Goal: Task Accomplishment & Management: Complete application form

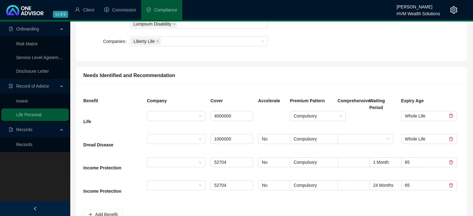
scroll to position [214, 0]
drag, startPoint x: 234, startPoint y: 115, endPoint x: 180, endPoint y: 105, distance: 55.0
click at [180, 105] on div "Benefit Company Cover Accelerate Premium Pattern Comprehensive Waiting Period E…" at bounding box center [271, 175] width 391 height 183
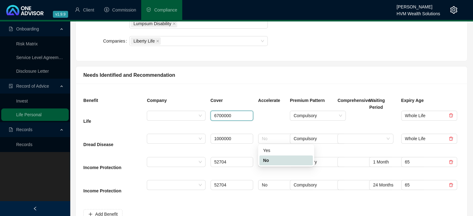
drag, startPoint x: 281, startPoint y: 136, endPoint x: 287, endPoint y: 128, distance: 10.5
click at [287, 128] on div "Life 6700000 Compulsory Whole Life Dread Disease 1000000 No Compulsory Whole Li…" at bounding box center [271, 157] width 376 height 93
type input "6700000"
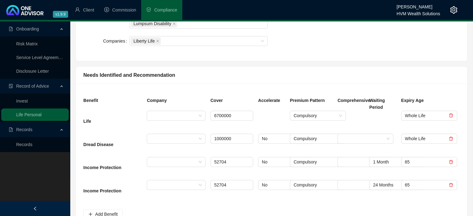
click at [272, 119] on div at bounding box center [272, 122] width 32 height 23
click at [223, 115] on input "6700000" at bounding box center [232, 115] width 42 height 9
drag, startPoint x: 223, startPoint y: 115, endPoint x: 235, endPoint y: 114, distance: 12.1
click at [235, 114] on input "6700000" at bounding box center [232, 115] width 42 height 9
click at [278, 118] on div at bounding box center [272, 122] width 32 height 23
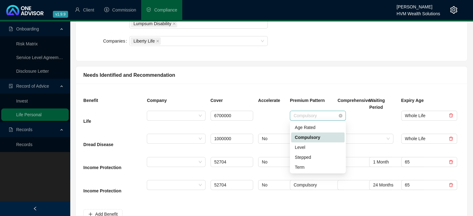
click at [330, 114] on span "Compulsory" at bounding box center [318, 115] width 49 height 9
click at [331, 129] on div "Age Rated" at bounding box center [318, 127] width 46 height 7
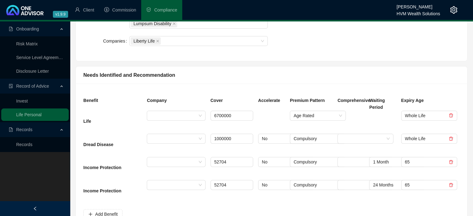
click at [261, 117] on div at bounding box center [272, 122] width 32 height 23
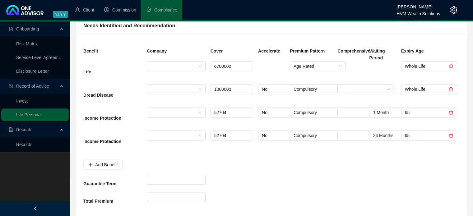
scroll to position [275, 0]
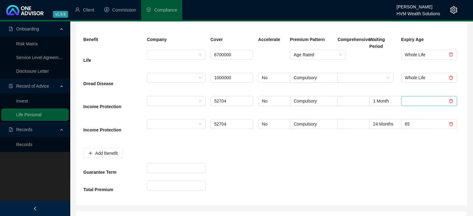
click at [451, 100] on icon "delete" at bounding box center [451, 101] width 4 height 4
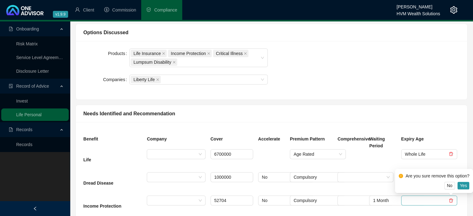
scroll to position [249, 0]
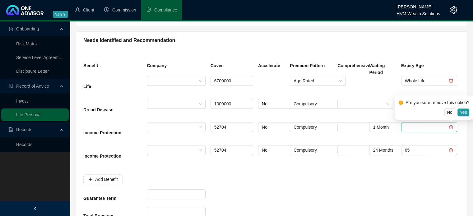
click at [469, 114] on div "Are you sure remove this option? No Yes" at bounding box center [434, 107] width 78 height 24
click at [467, 114] on button "Yes" at bounding box center [463, 112] width 12 height 7
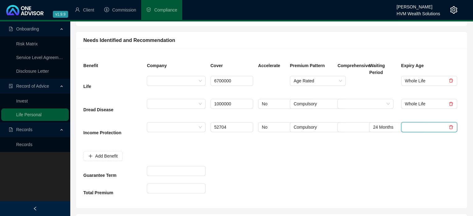
click at [452, 128] on icon "delete" at bounding box center [451, 127] width 4 height 4
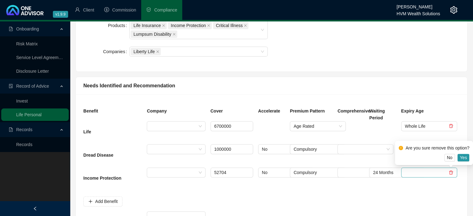
scroll to position [211, 0]
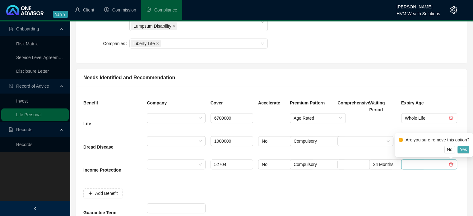
click at [468, 148] on button "Yes" at bounding box center [463, 149] width 12 height 7
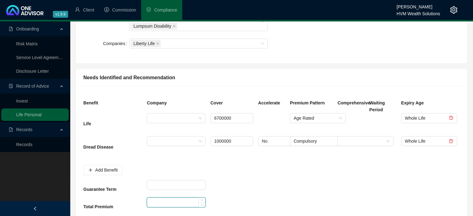
click at [182, 202] on input at bounding box center [176, 202] width 58 height 9
type input "1289"
click at [356, 175] on div at bounding box center [351, 170] width 32 height 21
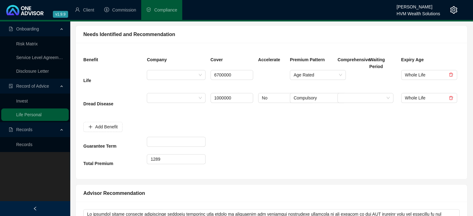
scroll to position [269, 0]
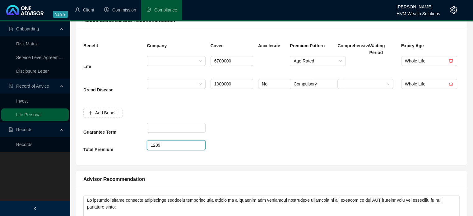
drag, startPoint x: 169, startPoint y: 143, endPoint x: 97, endPoint y: 150, distance: 71.8
click at [97, 150] on div "Total Premium 1289" at bounding box center [271, 148] width 381 height 17
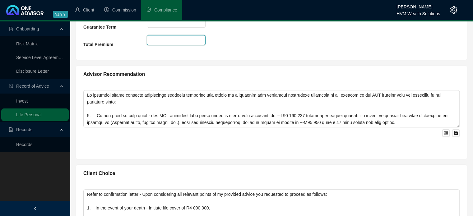
scroll to position [375, 0]
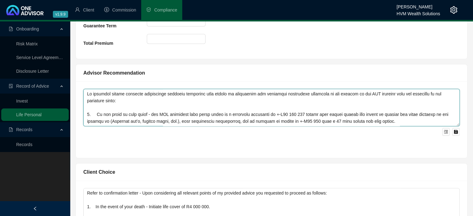
click at [407, 94] on textarea at bounding box center [271, 107] width 376 height 37
click at [112, 102] on textarea at bounding box center [271, 107] width 376 height 37
drag, startPoint x: 440, startPoint y: 95, endPoint x: 419, endPoint y: 93, distance: 21.2
click at [419, 93] on textarea at bounding box center [271, 107] width 376 height 37
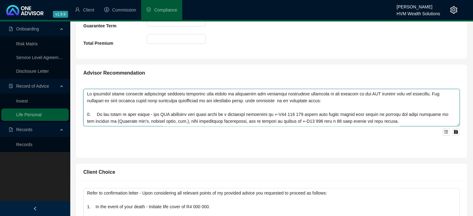
drag, startPoint x: 215, startPoint y: 101, endPoint x: 289, endPoint y: 96, distance: 73.5
click at [289, 96] on textarea at bounding box center [271, 107] width 376 height 37
click at [235, 97] on textarea at bounding box center [271, 107] width 376 height 37
drag, startPoint x: 217, startPoint y: 100, endPoint x: 294, endPoint y: 100, distance: 76.5
click at [294, 100] on textarea at bounding box center [271, 107] width 376 height 37
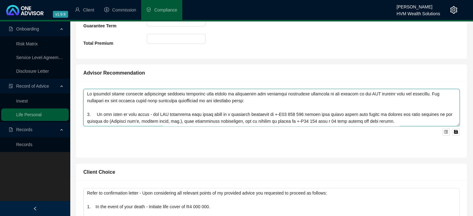
click at [274, 114] on textarea at bounding box center [271, 107] width 376 height 37
drag, startPoint x: 330, startPoint y: 114, endPoint x: 294, endPoint y: 116, distance: 36.5
click at [294, 116] on textarea at bounding box center [271, 107] width 376 height 37
click at [450, 114] on textarea at bounding box center [271, 107] width 376 height 37
click at [113, 122] on textarea at bounding box center [271, 107] width 376 height 37
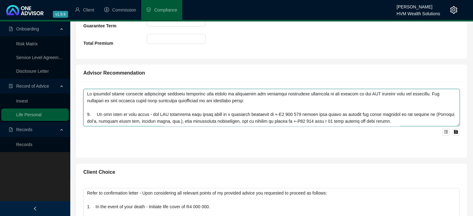
click at [157, 122] on textarea at bounding box center [271, 107] width 376 height 37
click at [223, 120] on textarea at bounding box center [271, 107] width 376 height 37
click at [234, 122] on textarea at bounding box center [271, 107] width 376 height 37
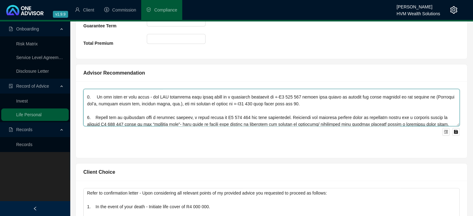
scroll to position [30, 0]
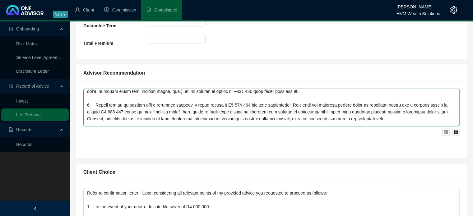
click at [184, 105] on textarea at bounding box center [271, 107] width 376 height 37
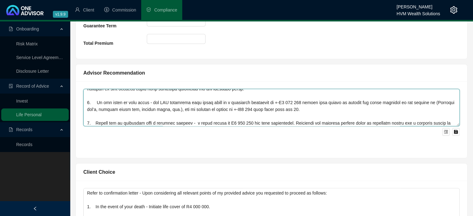
scroll to position [17, 0]
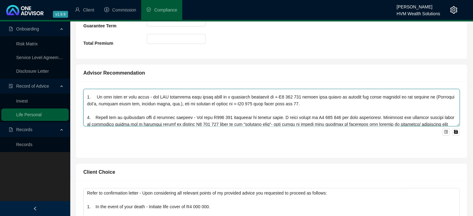
drag, startPoint x: 384, startPoint y: 117, endPoint x: 273, endPoint y: 118, distance: 111.0
click at [273, 118] on textarea at bounding box center [271, 107] width 376 height 37
click at [277, 118] on textarea at bounding box center [271, 107] width 376 height 37
drag, startPoint x: 275, startPoint y: 116, endPoint x: 383, endPoint y: 117, distance: 108.2
click at [383, 117] on textarea at bounding box center [271, 107] width 376 height 37
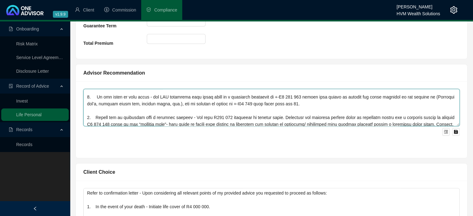
scroll to position [30, 0]
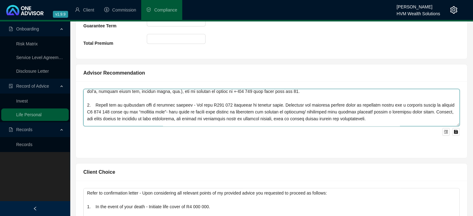
click at [392, 117] on textarea at bounding box center [271, 107] width 376 height 37
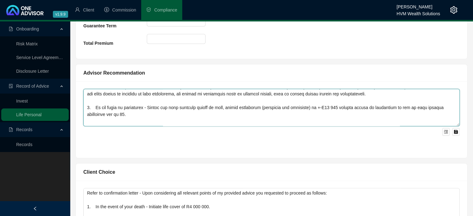
scroll to position [45, 0]
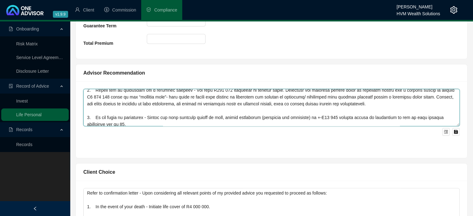
drag, startPoint x: 131, startPoint y: 103, endPoint x: 86, endPoint y: 109, distance: 45.8
click at [86, 109] on textarea at bounding box center [271, 107] width 376 height 37
click at [169, 120] on textarea at bounding box center [271, 107] width 376 height 37
click at [390, 113] on textarea at bounding box center [271, 107] width 376 height 37
click at [383, 123] on textarea at bounding box center [271, 107] width 376 height 37
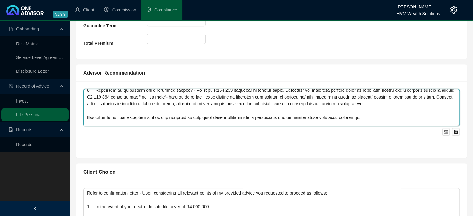
click at [393, 117] on textarea at bounding box center [271, 107] width 376 height 37
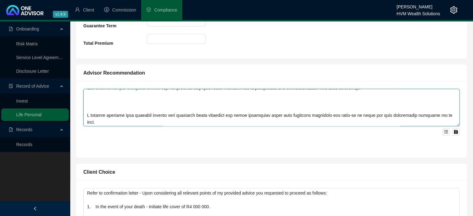
scroll to position [75, 0]
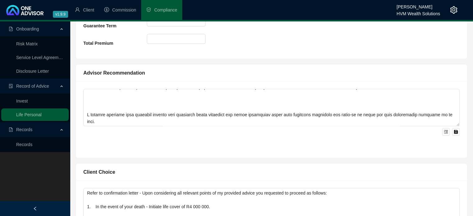
click at [460, 92] on div at bounding box center [271, 119] width 391 height 77
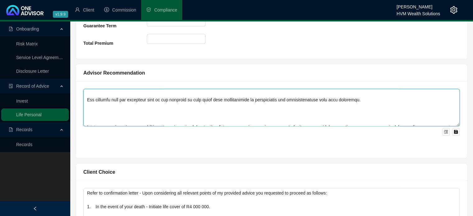
scroll to position [50, 0]
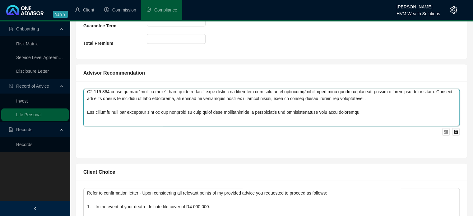
click at [372, 109] on textarea at bounding box center [271, 107] width 376 height 37
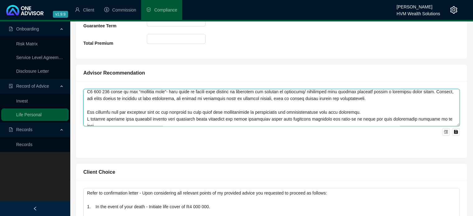
scroll to position [55, 0]
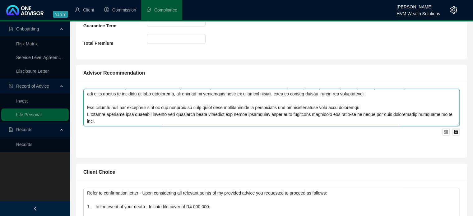
drag, startPoint x: 443, startPoint y: 119, endPoint x: 75, endPoint y: 116, distance: 367.9
click at [75, 116] on div "Advisor Recommendation" at bounding box center [271, 108] width 397 height 99
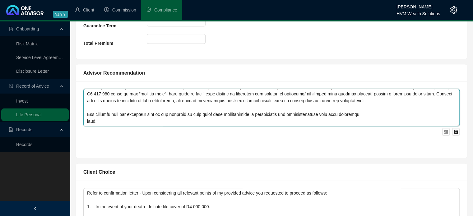
scroll to position [48, 0]
drag, startPoint x: 102, startPoint y: 122, endPoint x: 70, endPoint y: 123, distance: 32.4
click at [70, 123] on div "Onboarding Risk Matrix Service Level Agreement Disclosure Letter Record of Advi…" at bounding box center [236, 209] width 473 height 1126
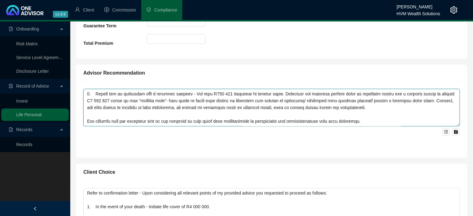
scroll to position [41, 0]
click at [406, 121] on textarea at bounding box center [271, 107] width 376 height 37
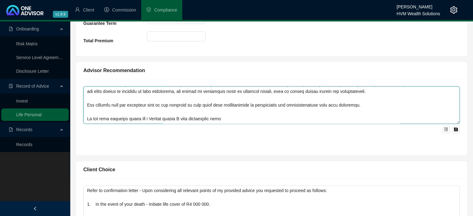
scroll to position [378, 0]
type textarea "Lo ipsumdol sitame consecte adipiscinge seddoeiu temporinc utla etdolo ma aliqu…"
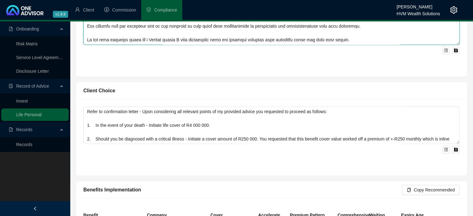
scroll to position [471, 0]
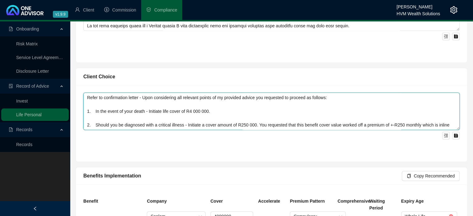
click at [149, 110] on textarea "Refer to confirmation letter - Upon considering all relevant points of my provi…" at bounding box center [271, 111] width 376 height 37
click at [190, 112] on textarea "Refer to confirmation letter - Upon considering all relevant points of my provi…" at bounding box center [271, 111] width 376 height 37
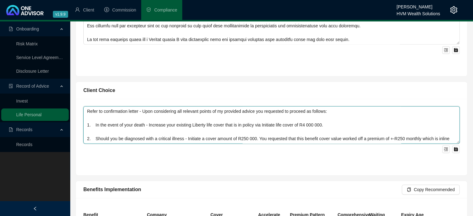
scroll to position [458, 0]
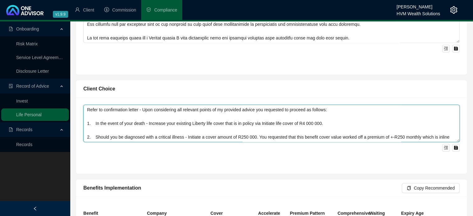
click at [224, 123] on textarea "Refer to confirmation letter - Upon considering all relevant points of my provi…" at bounding box center [271, 123] width 376 height 37
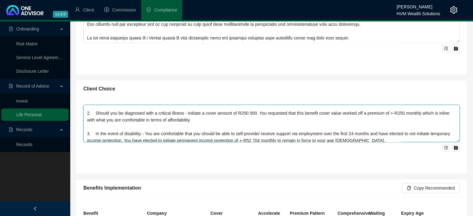
scroll to position [25, 0]
click at [187, 112] on textarea "Refer to confirmation letter - Upon considering all relevant points of my provi…" at bounding box center [271, 123] width 376 height 37
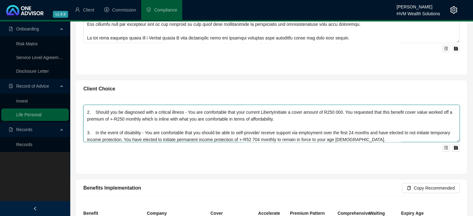
click at [273, 113] on textarea "Refer to confirmation letter - Upon considering all relevant points of my provi…" at bounding box center [271, 123] width 376 height 37
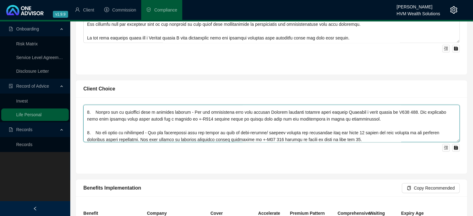
click at [261, 112] on textarea at bounding box center [271, 123] width 376 height 37
click at [347, 112] on textarea at bounding box center [271, 123] width 376 height 37
click at [327, 107] on textarea at bounding box center [271, 123] width 376 height 37
drag, startPoint x: 372, startPoint y: 111, endPoint x: 383, endPoint y: 119, distance: 13.1
click at [383, 119] on textarea at bounding box center [271, 123] width 376 height 37
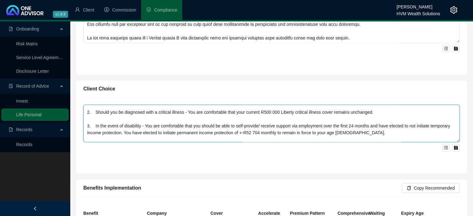
drag, startPoint x: 375, startPoint y: 114, endPoint x: 394, endPoint y: 134, distance: 27.7
click at [394, 134] on textarea "Refer to confirmation letter - Upon considering all relevant points of my provi…" at bounding box center [271, 123] width 376 height 37
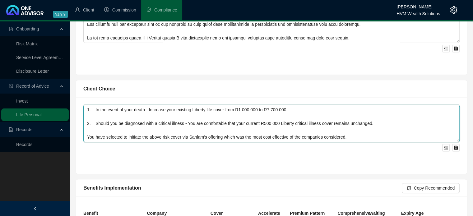
scroll to position [14, 0]
click at [98, 136] on textarea "Refer to confirmation letter - Upon considering all relevant points of my provi…" at bounding box center [271, 123] width 376 height 37
drag, startPoint x: 349, startPoint y: 137, endPoint x: 73, endPoint y: 136, distance: 275.2
click at [73, 136] on div "Client Choice Refer to confirmation letter - Upon considering all relevant poin…" at bounding box center [271, 124] width 397 height 99
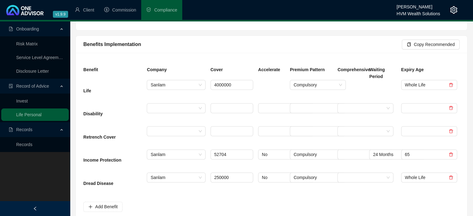
scroll to position [612, 0]
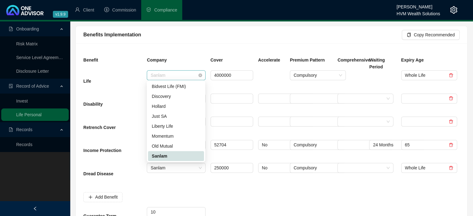
click at [181, 74] on span "Sanlam" at bounding box center [176, 75] width 51 height 9
type textarea "Refer to confirmation letter - Upon considering all relevant points of my provi…"
click at [176, 127] on div "Liberty Life" at bounding box center [176, 126] width 49 height 7
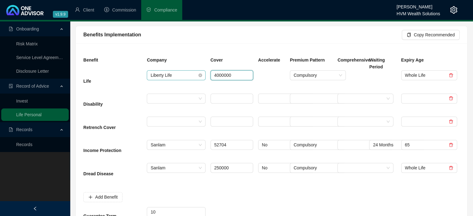
drag, startPoint x: 241, startPoint y: 76, endPoint x: 189, endPoint y: 74, distance: 52.3
click at [189, 74] on div "Life Liberty Life 4000000 Compulsory Whole Life" at bounding box center [271, 81] width 381 height 23
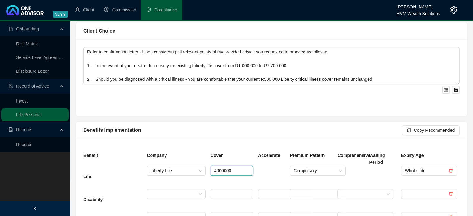
scroll to position [553, 0]
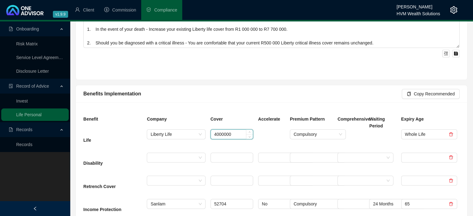
click at [236, 130] on input "4000000" at bounding box center [232, 134] width 42 height 9
click at [237, 131] on input "4000000" at bounding box center [232, 134] width 42 height 9
type input "6700000"
click at [259, 135] on div at bounding box center [272, 140] width 32 height 23
click at [317, 134] on span "Compulsory" at bounding box center [318, 134] width 49 height 9
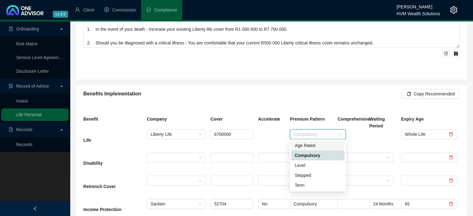
click at [319, 146] on div "Age Rated" at bounding box center [318, 145] width 46 height 7
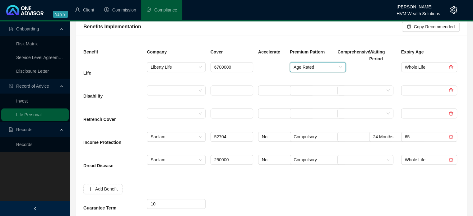
scroll to position [624, 0]
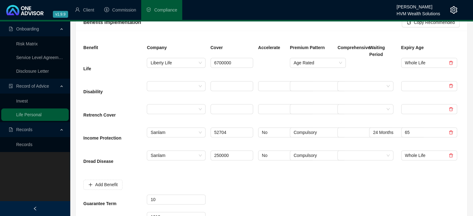
click at [452, 87] on link at bounding box center [451, 86] width 4 height 5
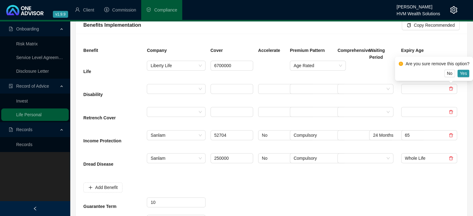
scroll to position [622, 0]
click at [466, 70] on span "Yes" at bounding box center [463, 72] width 7 height 7
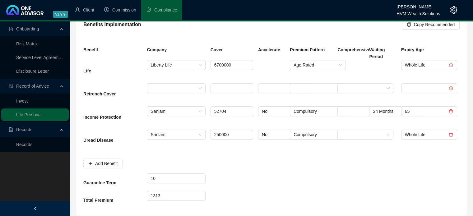
click at [451, 86] on icon "delete" at bounding box center [451, 88] width 4 height 4
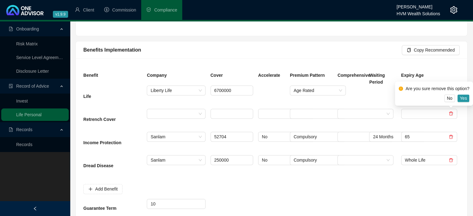
scroll to position [672, 0]
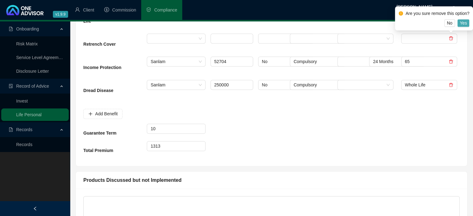
click at [466, 25] on span "Yes" at bounding box center [463, 23] width 7 height 7
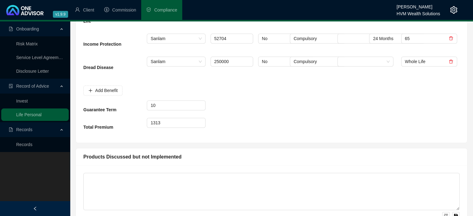
click at [456, 38] on div at bounding box center [454, 38] width 11 height 7
click at [452, 38] on icon "delete" at bounding box center [451, 38] width 4 height 4
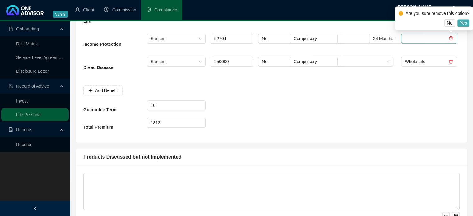
click at [465, 26] on span "Yes" at bounding box center [463, 23] width 7 height 7
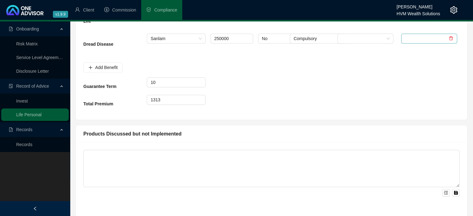
click at [452, 38] on icon "delete" at bounding box center [451, 38] width 4 height 4
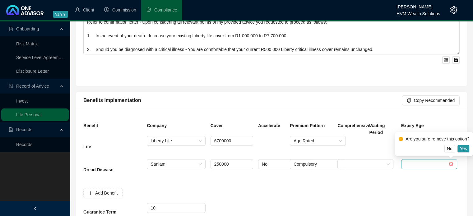
scroll to position [547, 0]
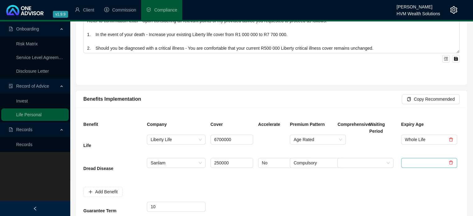
drag, startPoint x: 467, startPoint y: 175, endPoint x: 452, endPoint y: 163, distance: 20.0
click at [452, 163] on div "Benefits Implementation Copy Recommended Benefit Company Cover Accelerate Premi…" at bounding box center [271, 164] width 397 height 159
click at [452, 163] on icon "delete" at bounding box center [451, 162] width 4 height 4
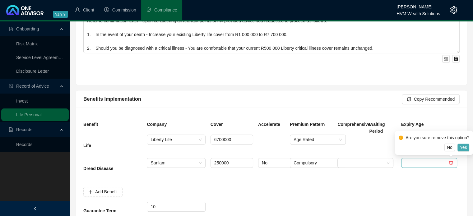
click at [464, 150] on span "Yes" at bounding box center [463, 147] width 7 height 7
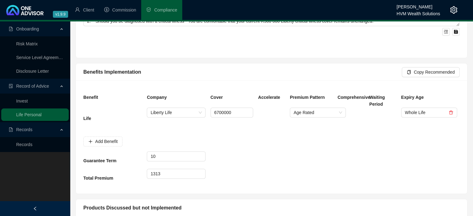
scroll to position [587, 0]
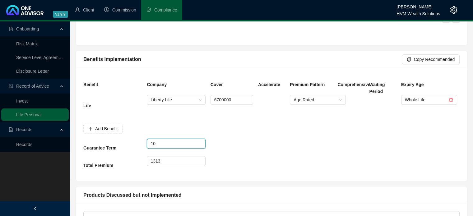
drag, startPoint x: 160, startPoint y: 143, endPoint x: 72, endPoint y: 135, distance: 87.8
click at [73, 135] on div "Benefits Implementation Copy Recommended Benefit Company Cover Accelerate Premi…" at bounding box center [271, 113] width 397 height 136
drag, startPoint x: 177, startPoint y: 159, endPoint x: 137, endPoint y: 156, distance: 40.8
click at [137, 156] on div "Total Premium 1313" at bounding box center [271, 164] width 381 height 17
type input "1289"
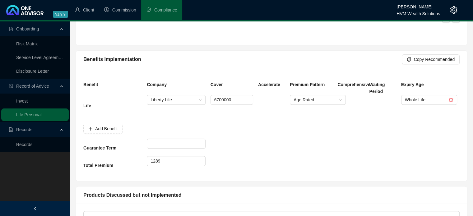
click at [321, 135] on div at bounding box center [311, 128] width 48 height 21
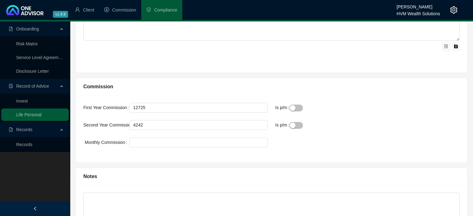
scroll to position [797, 0]
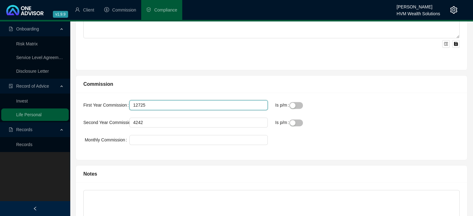
drag, startPoint x: 155, startPoint y: 102, endPoint x: 101, endPoint y: 105, distance: 54.2
click at [101, 105] on div "First Year Commission 12725" at bounding box center [175, 105] width 184 height 10
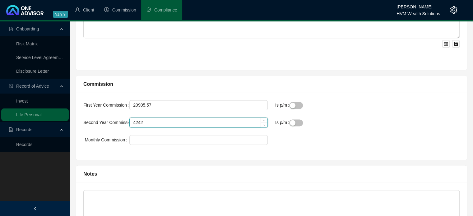
type input "20906"
click at [166, 120] on input "4242" at bounding box center [199, 122] width 138 height 9
drag, startPoint x: 151, startPoint y: 121, endPoint x: 116, endPoint y: 119, distance: 34.5
click at [116, 119] on div "Second Year Commission 4242" at bounding box center [175, 123] width 184 height 10
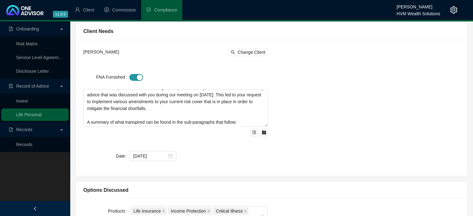
scroll to position [0, 0]
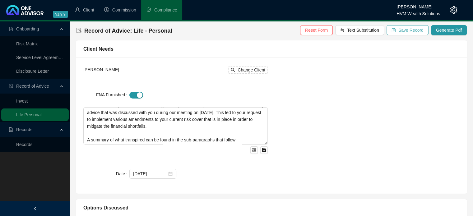
click at [409, 30] on span "Save Record" at bounding box center [410, 30] width 25 height 7
click at [261, 70] on span "Change Client" at bounding box center [252, 70] width 28 height 7
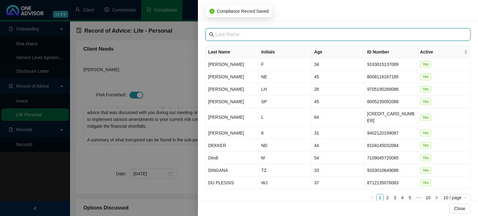
click at [285, 32] on input "text" at bounding box center [338, 34] width 246 height 7
type input "c"
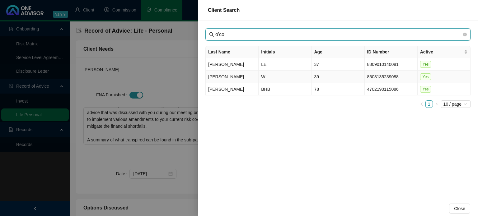
type input "o'co"
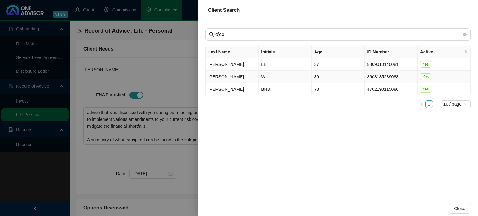
click at [263, 76] on td "W" at bounding box center [284, 77] width 53 height 12
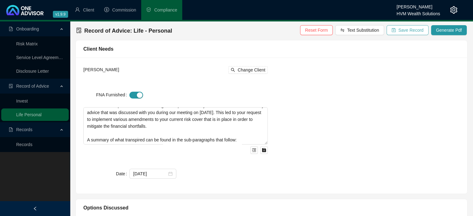
click at [410, 32] on span "Save Record" at bounding box center [410, 30] width 25 height 7
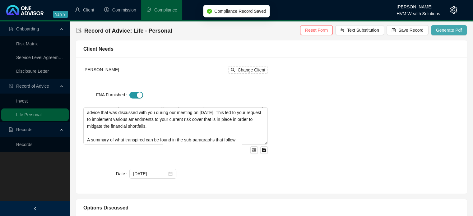
click at [450, 30] on span "Generate Pdf" at bounding box center [449, 30] width 26 height 7
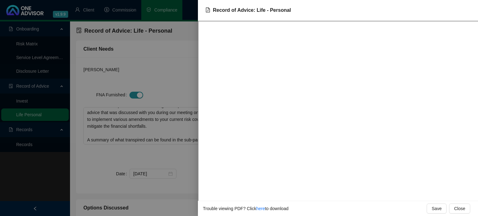
click at [163, 61] on div at bounding box center [239, 108] width 478 height 216
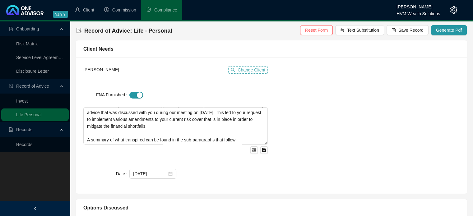
click at [260, 72] on span "Change Client" at bounding box center [252, 70] width 28 height 7
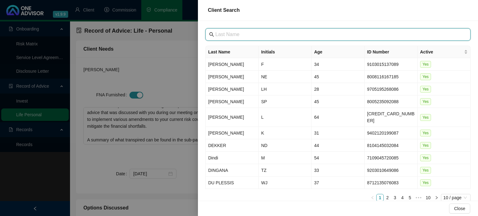
click at [267, 35] on input "text" at bounding box center [338, 34] width 246 height 7
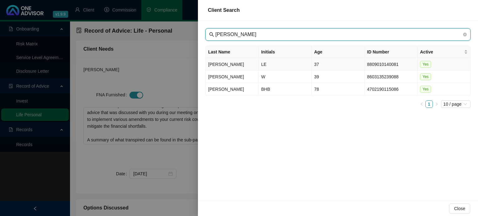
type input "[PERSON_NAME]"
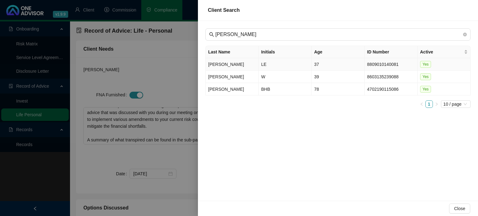
click at [226, 62] on td "[PERSON_NAME]" at bounding box center [232, 64] width 53 height 12
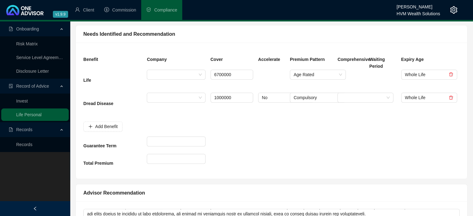
scroll to position [267, 0]
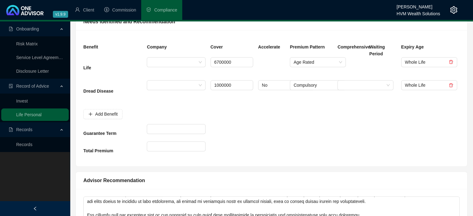
click at [237, 90] on div "1000000" at bounding box center [232, 91] width 48 height 23
drag, startPoint x: 233, startPoint y: 60, endPoint x: 198, endPoint y: 62, distance: 34.9
click at [198, 62] on div "Life 6700000 Age Rated Whole Life" at bounding box center [271, 68] width 381 height 23
type input "4055000"
click at [224, 72] on div "4055000" at bounding box center [232, 68] width 48 height 23
